Goal: Browse casually

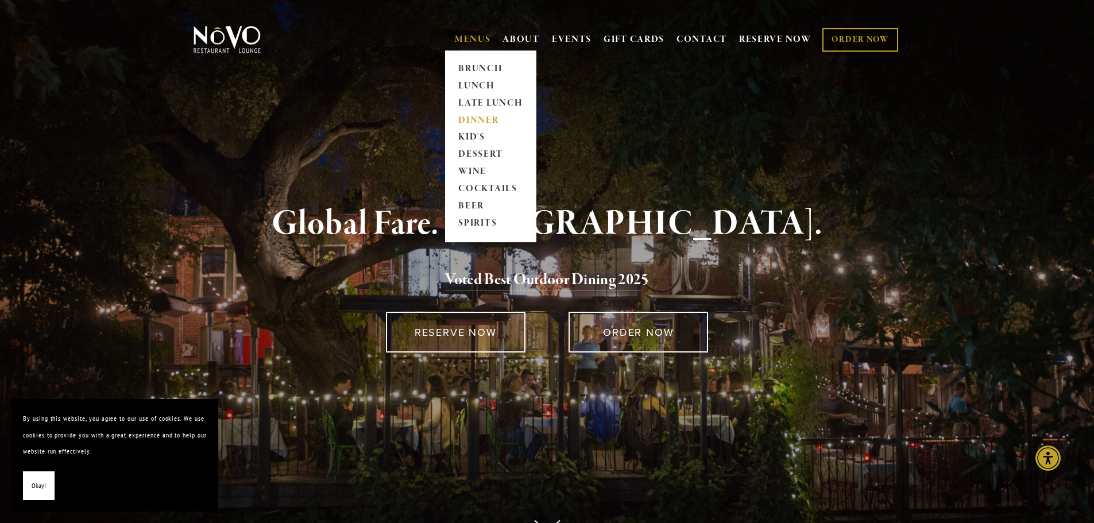
click at [480, 123] on link "DINNER" at bounding box center [491, 120] width 72 height 17
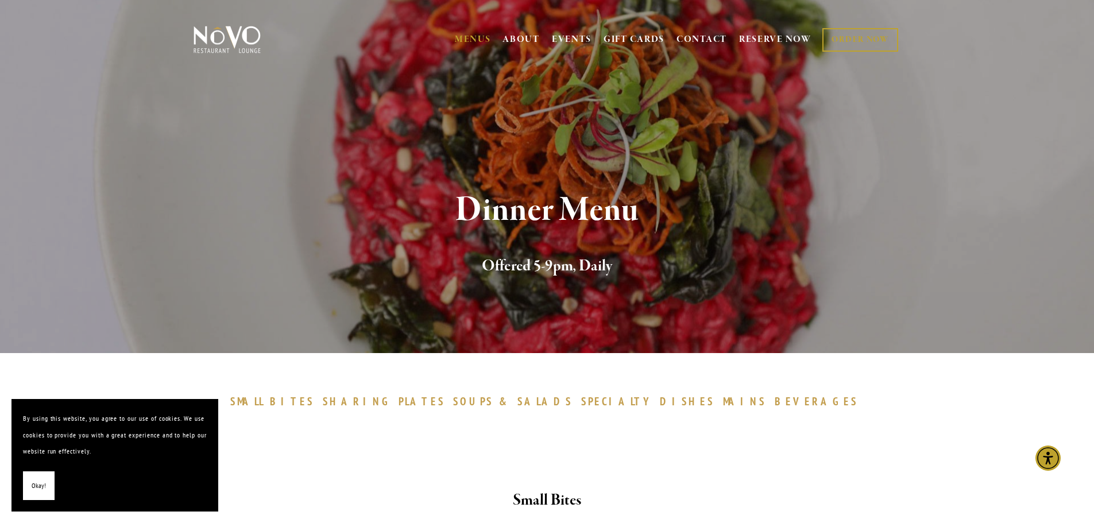
click at [36, 491] on span "Okay!" at bounding box center [39, 486] width 14 height 17
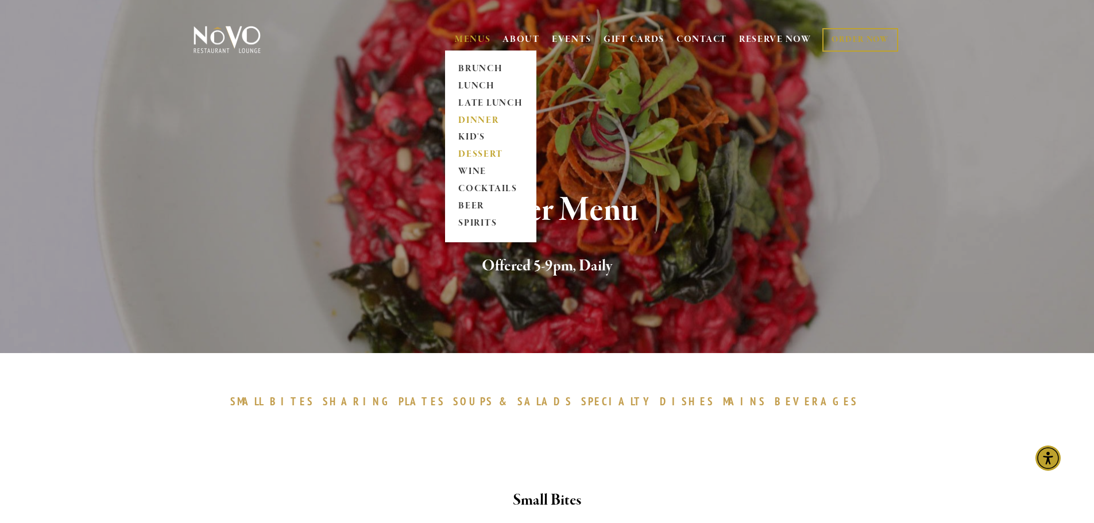
click at [473, 150] on link "DESSERT" at bounding box center [491, 154] width 72 height 17
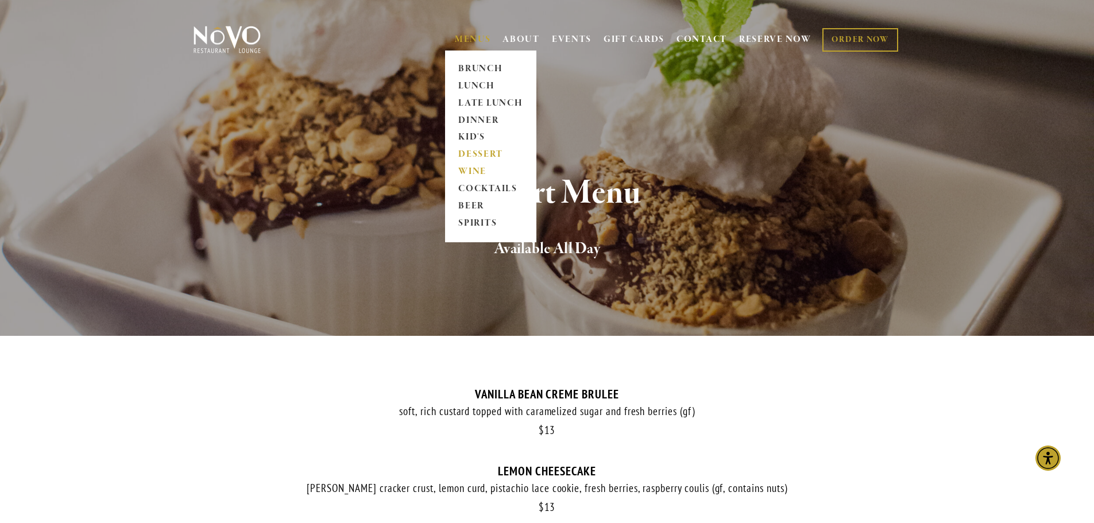
click at [474, 172] on link "WINE" at bounding box center [491, 172] width 72 height 17
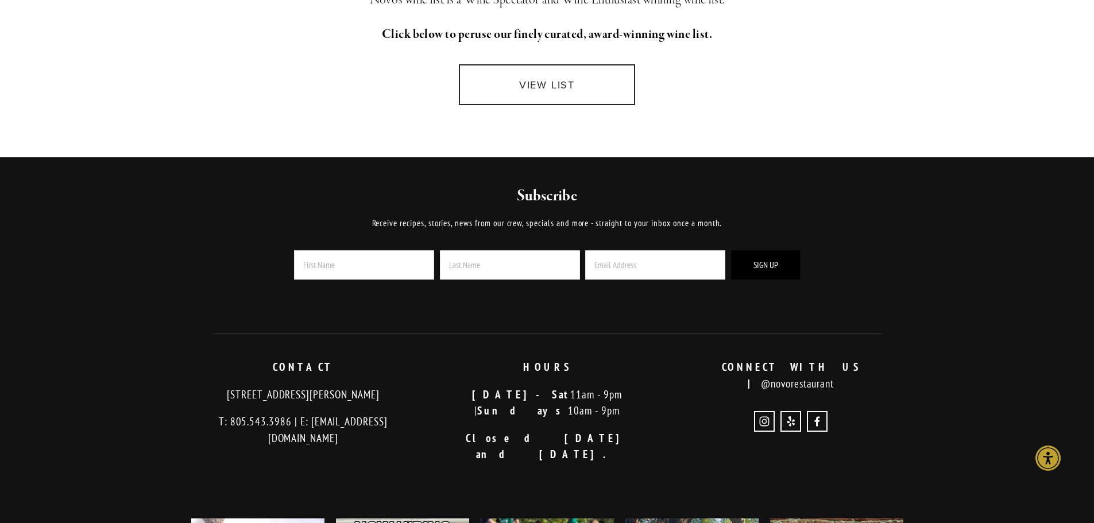
scroll to position [402, 0]
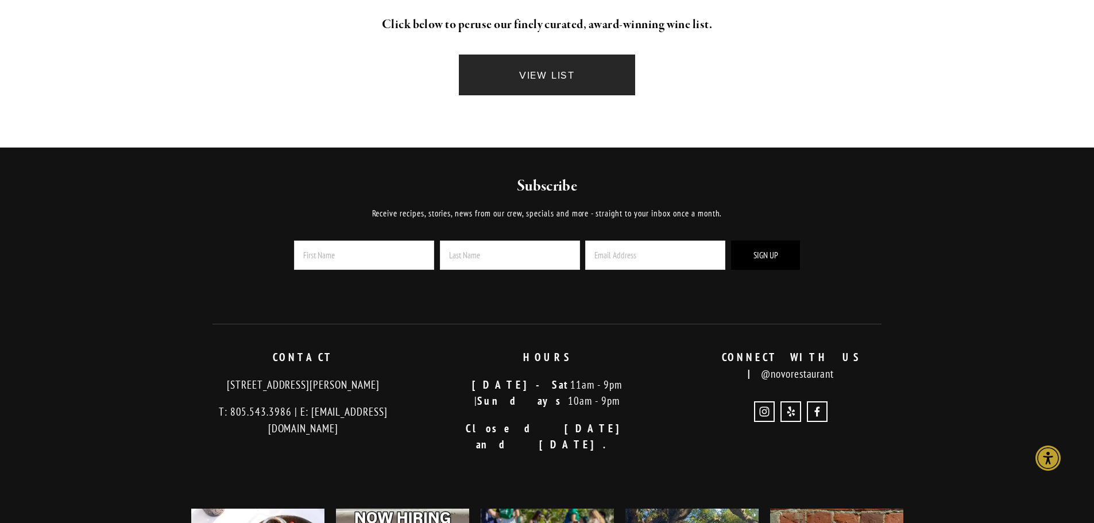
click at [555, 68] on link "VIEW LIST" at bounding box center [547, 75] width 176 height 41
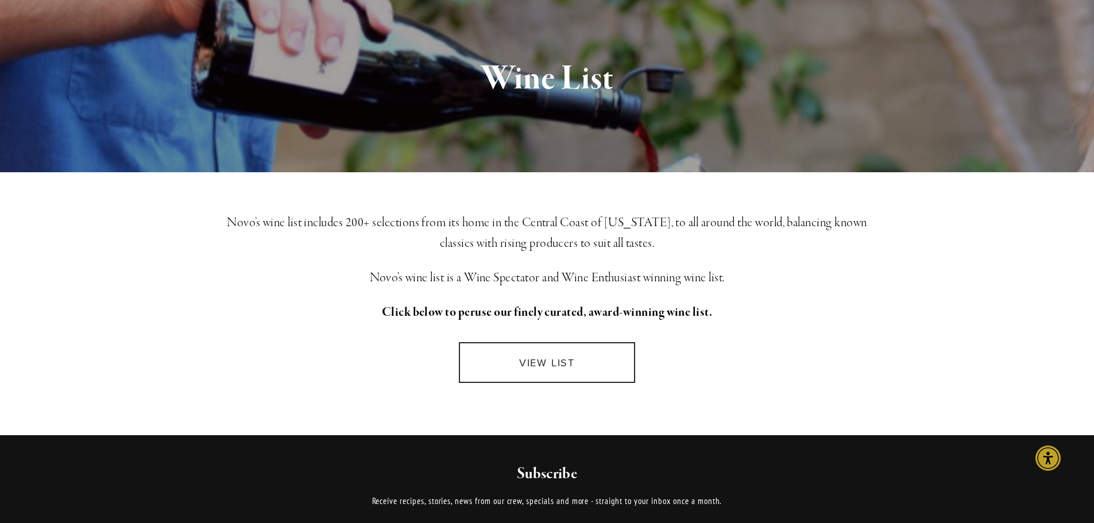
scroll to position [0, 0]
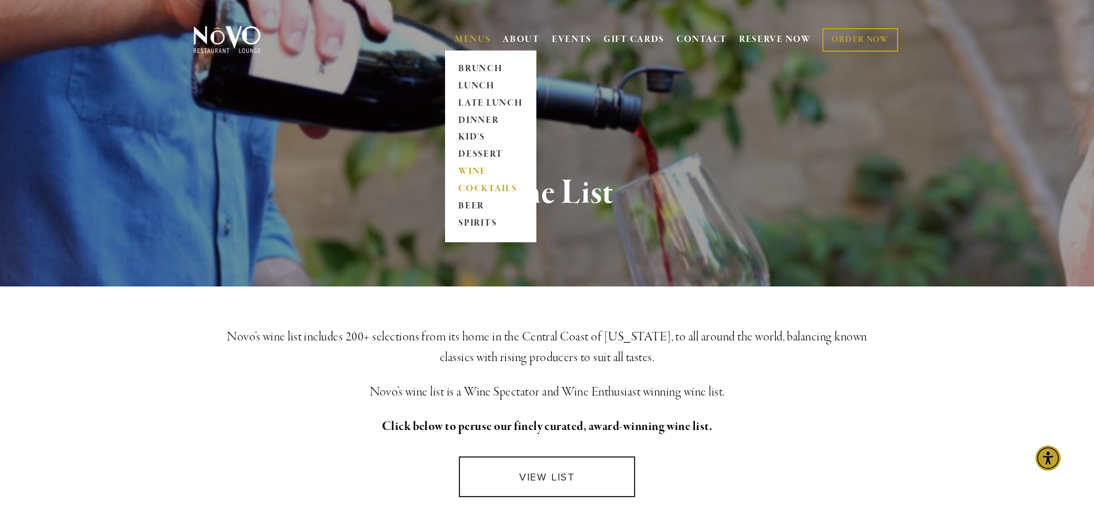
click at [477, 189] on link "COCKTAILS" at bounding box center [491, 189] width 72 height 17
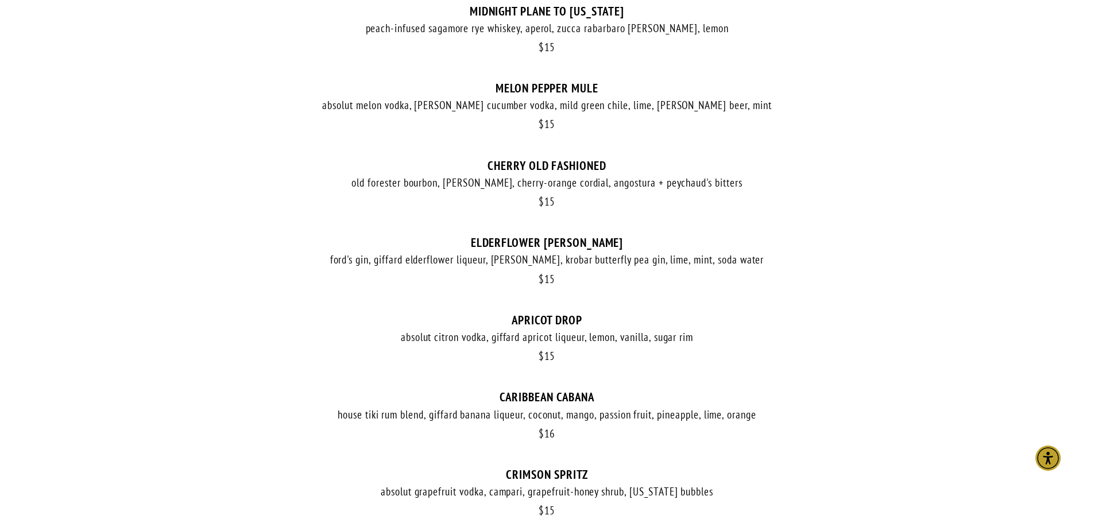
scroll to position [689, 0]
